Goal: Task Accomplishment & Management: Complete application form

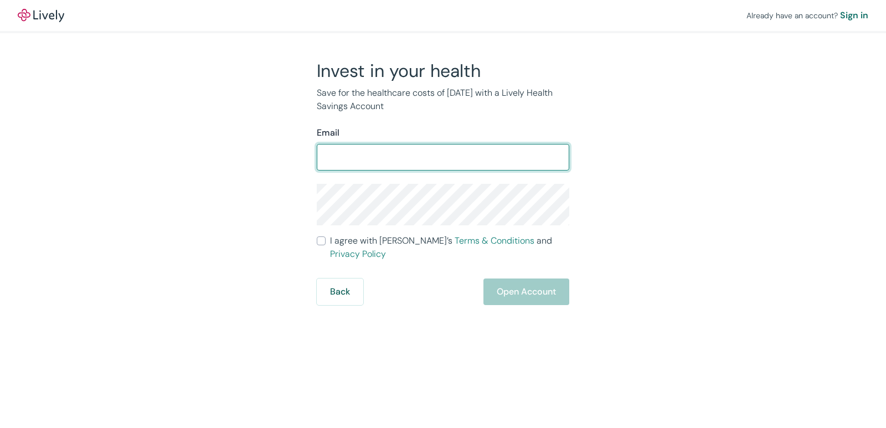
click at [459, 163] on input "Email" at bounding box center [443, 157] width 252 height 22
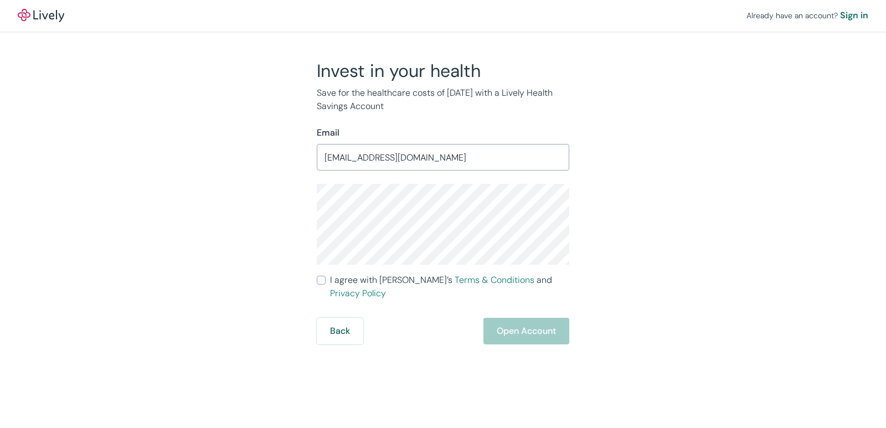
click at [369, 157] on input "[EMAIL_ADDRESS][DOMAIN_NAME]" at bounding box center [443, 157] width 252 height 22
type input "[EMAIL_ADDRESS][DOMAIN_NAME]"
click at [503, 318] on div "Back Open Account" at bounding box center [443, 331] width 252 height 27
click at [318, 279] on input "I agree with Lively’s Terms & Conditions and Privacy Policy" at bounding box center [321, 280] width 9 height 9
checkbox input "true"
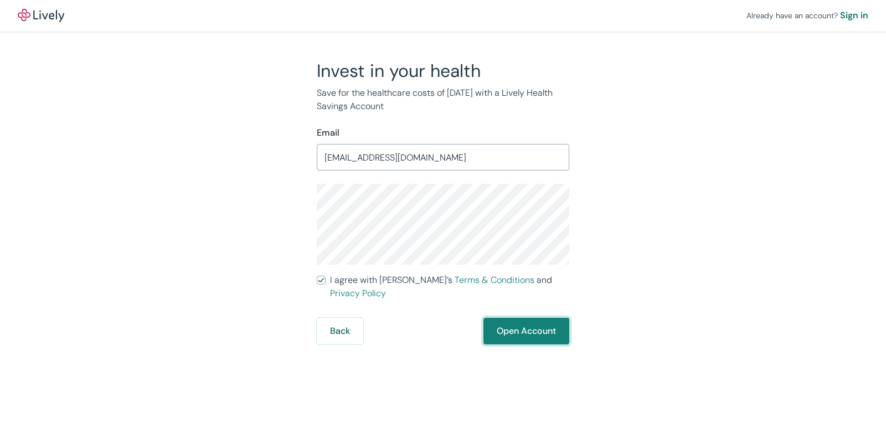
click at [514, 323] on button "Open Account" at bounding box center [526, 331] width 86 height 27
